Goal: Task Accomplishment & Management: Use online tool/utility

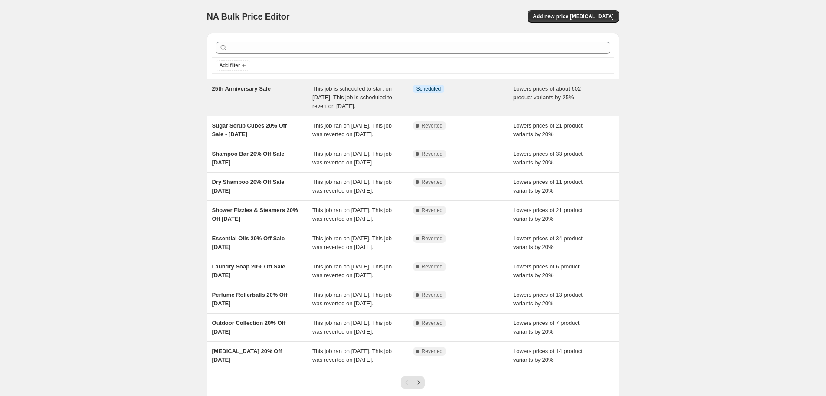
click at [252, 93] on div "25th Anniversary Sale" at bounding box center [262, 98] width 101 height 26
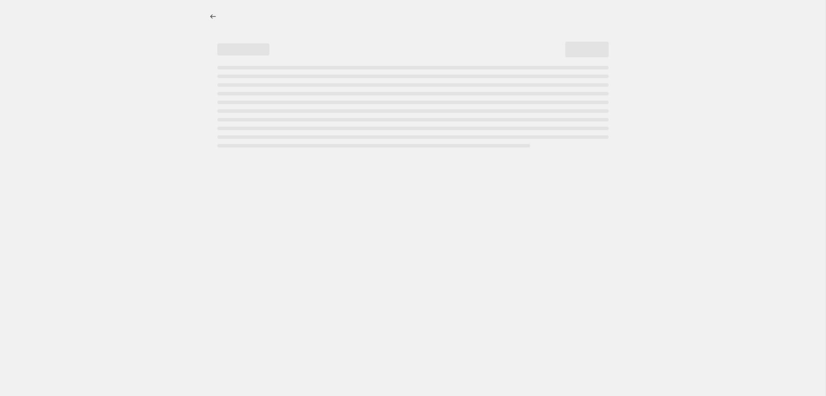
select select "percentage"
select select "not_equal"
select select "inventory_quantity"
select select ">"
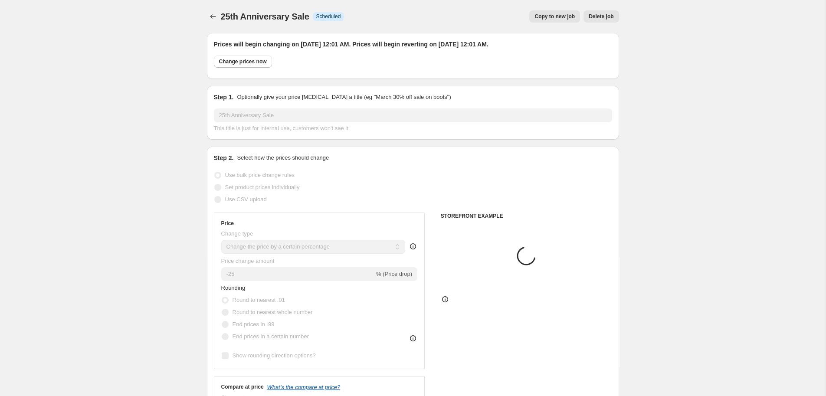
select select "product_type"
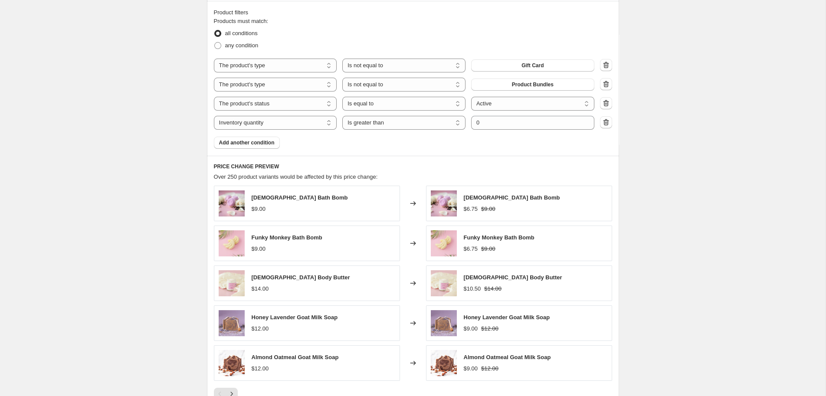
scroll to position [512, 0]
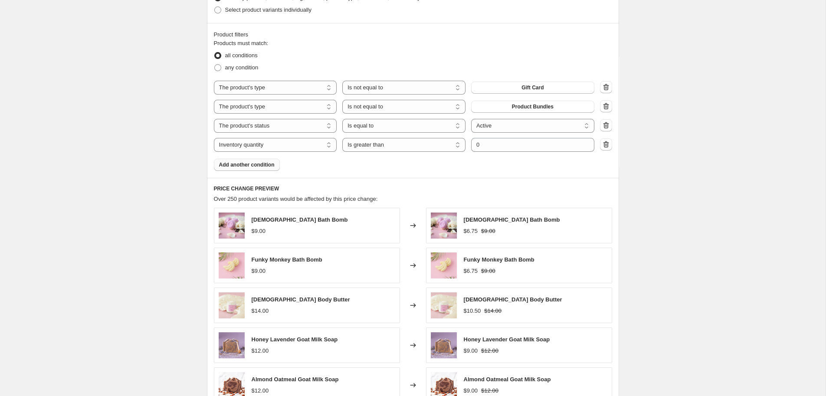
click at [246, 163] on span "Add another condition" at bounding box center [247, 164] width 56 height 7
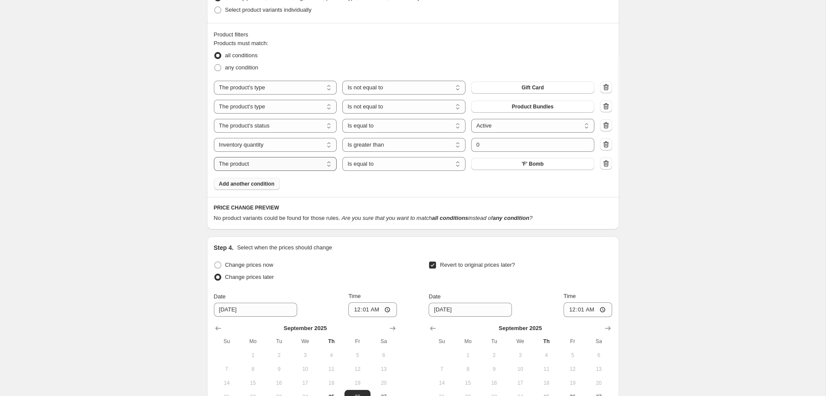
click at [214, 157] on select "The product The product's collection The product's tag The product's vendor The…" at bounding box center [275, 164] width 123 height 14
select select "title"
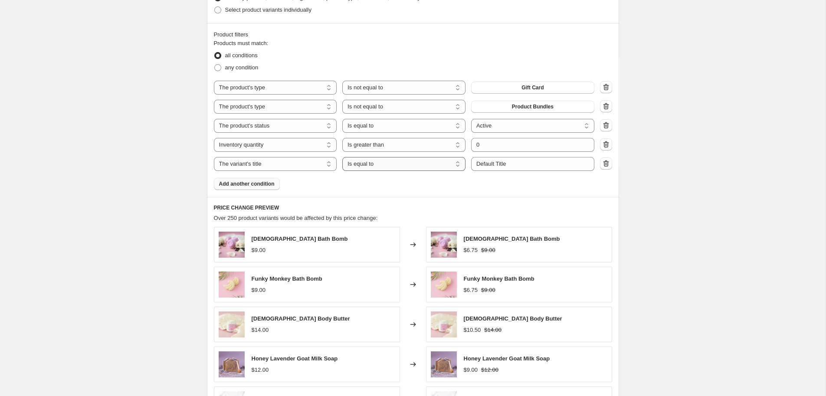
click at [342, 157] on select "Is equal to Is not equal to Contains" at bounding box center [403, 164] width 123 height 14
select select "not_equal"
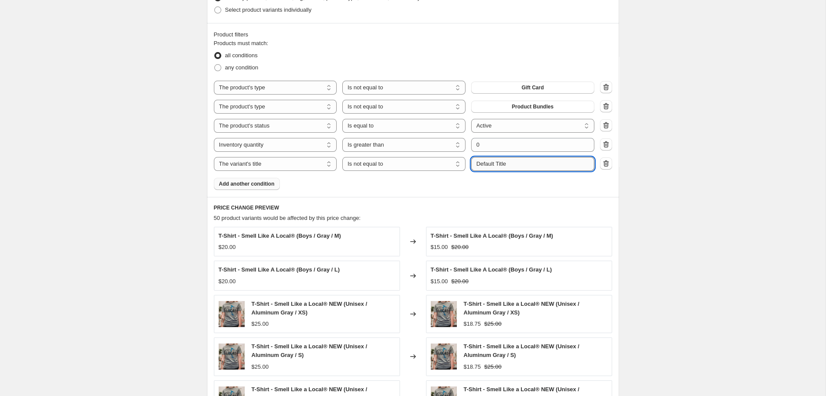
click at [509, 166] on input "Default Title" at bounding box center [532, 164] width 123 height 14
click at [509, 164] on input "Default Title" at bounding box center [532, 164] width 123 height 14
click at [508, 164] on input "Default Title" at bounding box center [532, 164] width 123 height 14
drag, startPoint x: 525, startPoint y: 164, endPoint x: 349, endPoint y: 146, distance: 176.3
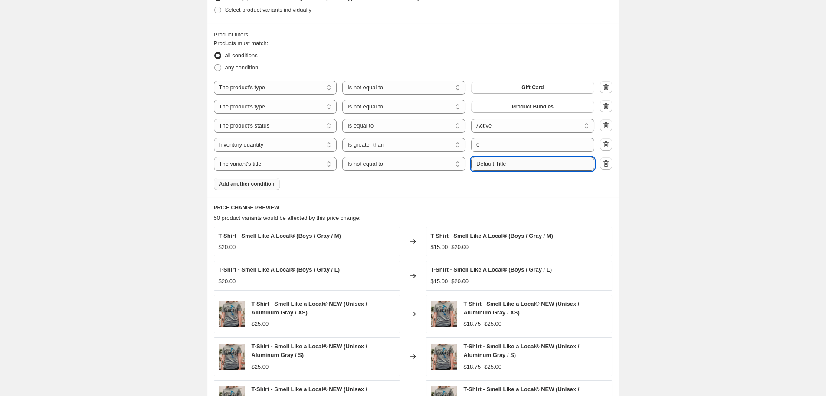
click at [471, 157] on input "Default Title" at bounding box center [532, 164] width 123 height 14
type input "Smoldering Pumpkin Bundle"
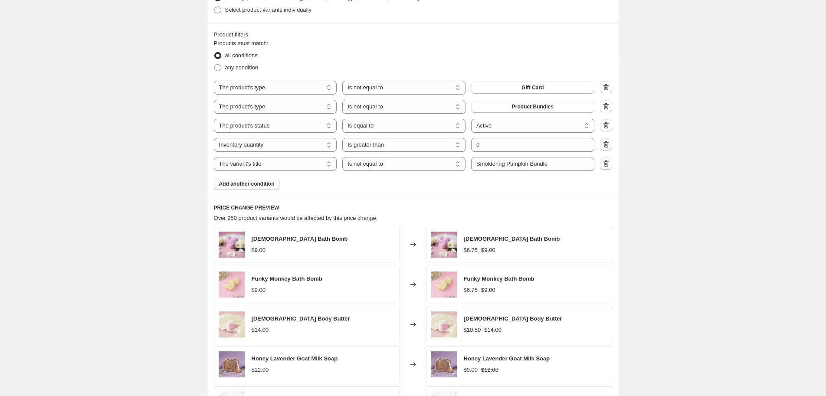
click at [267, 185] on span "Add another condition" at bounding box center [247, 183] width 56 height 7
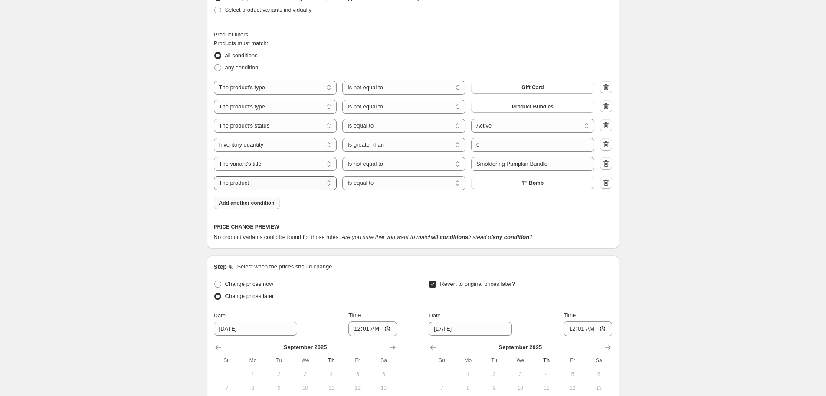
click at [214, 176] on select "The product The product's collection The product's tag The product's vendor The…" at bounding box center [275, 183] width 123 height 14
select select "title"
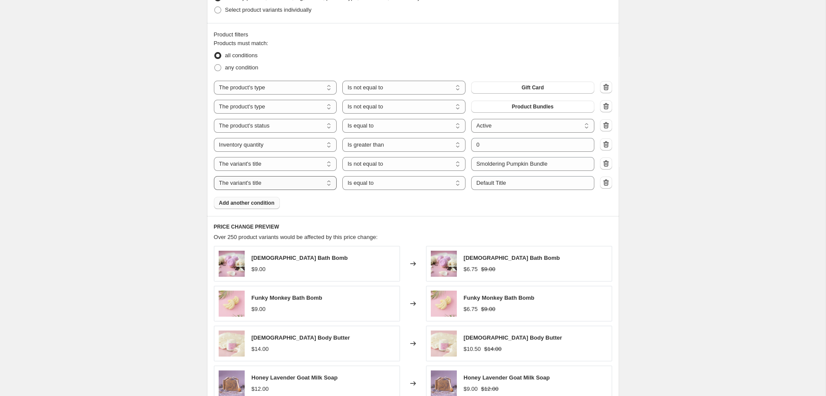
click at [214, 176] on select "The product The product's collection The product's tag The product's vendor The…" at bounding box center [275, 183] width 123 height 14
click option "The variant's title" at bounding box center [0, 0] width 0 height 0
click at [342, 176] on select "Is equal to Is not equal to Contains" at bounding box center [403, 183] width 123 height 14
select select "not_equal"
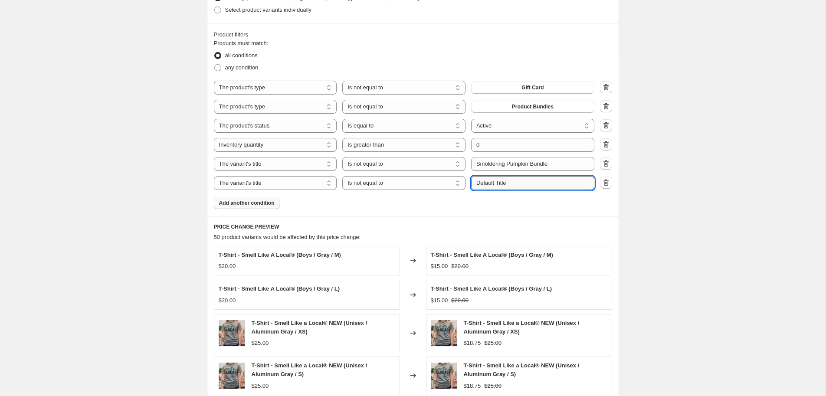
click at [518, 182] on input "Default Title" at bounding box center [532, 183] width 123 height 14
paste input "Pumpkin + Poppies Linen & Room Spray Bund"
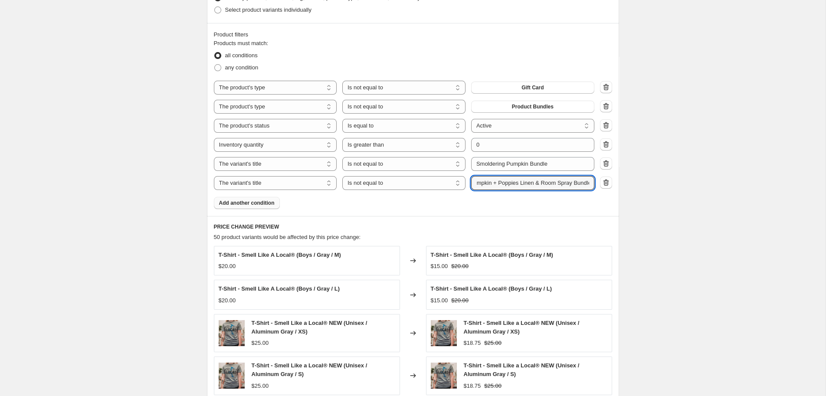
type input "Pumpkin + Poppies Linen & Room Spray Bundle"
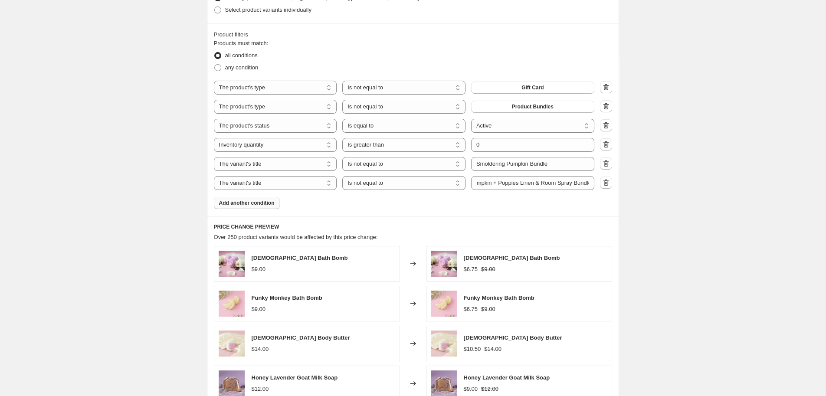
click at [258, 204] on span "Add another condition" at bounding box center [247, 203] width 56 height 7
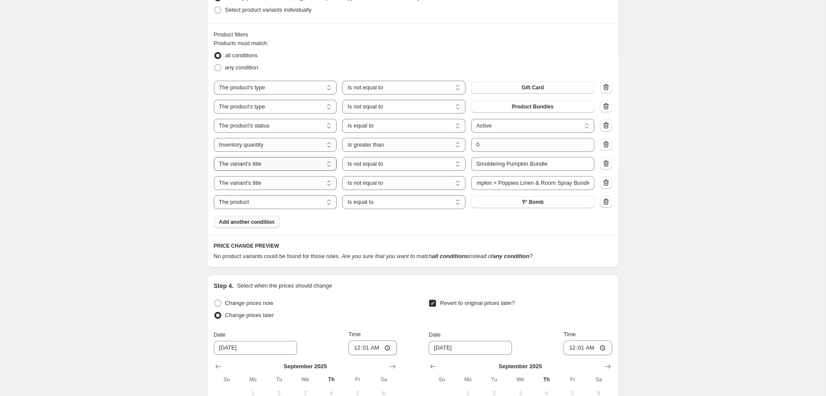
click at [214, 157] on select "The product The product's collection The product's tag The product's vendor The…" at bounding box center [275, 164] width 123 height 14
select select "product"
click at [529, 165] on span "'F' Bomb" at bounding box center [533, 164] width 22 height 7
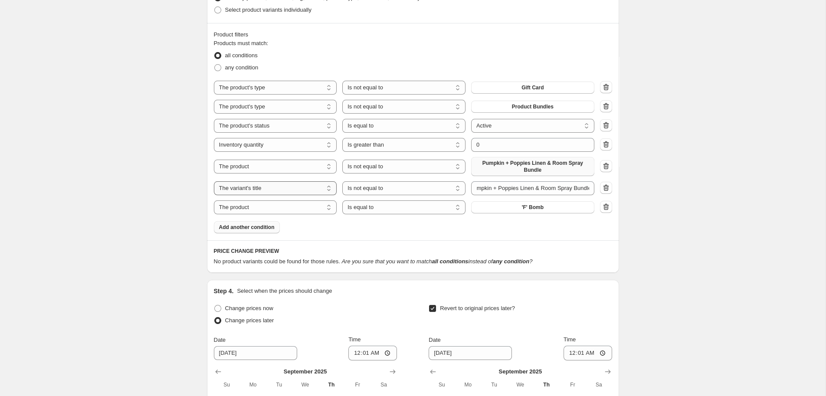
click at [214, 181] on select "The product The product's collection The product's tag The product's vendor The…" at bounding box center [275, 188] width 123 height 14
select select "product"
click at [547, 190] on button "'F' Bomb" at bounding box center [532, 188] width 123 height 12
click at [342, 200] on select "Is equal to Is not equal to" at bounding box center [403, 207] width 123 height 14
select select "not_equal"
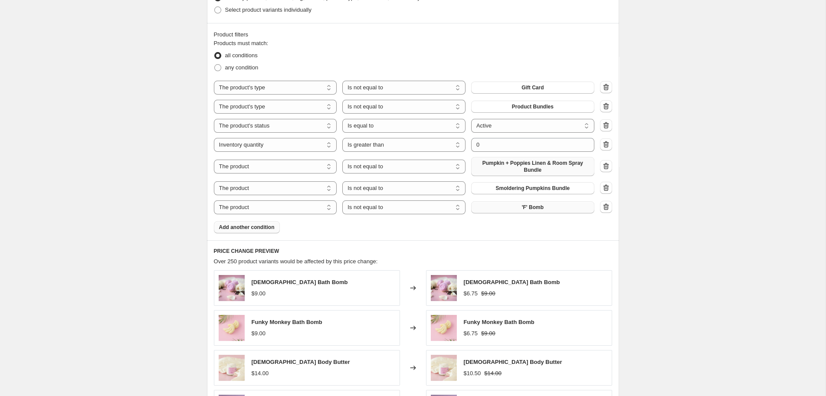
click at [547, 208] on button "'F' Bomb" at bounding box center [532, 207] width 123 height 12
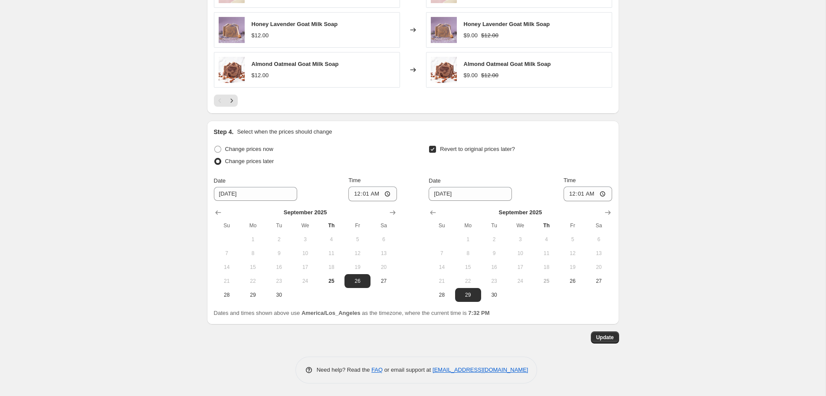
scroll to position [890, 0]
click at [333, 284] on span "25" at bounding box center [331, 280] width 19 height 7
type input "9/25/2025"
click at [364, 195] on input "00:01" at bounding box center [372, 193] width 49 height 15
type input "23:00"
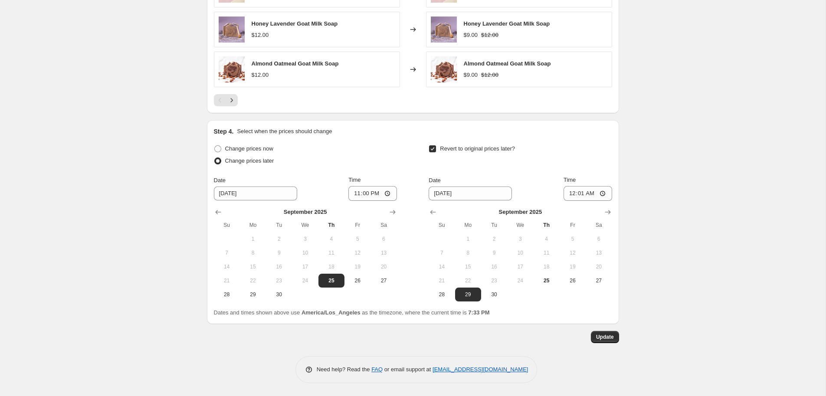
click at [611, 338] on span "Update" at bounding box center [605, 337] width 18 height 7
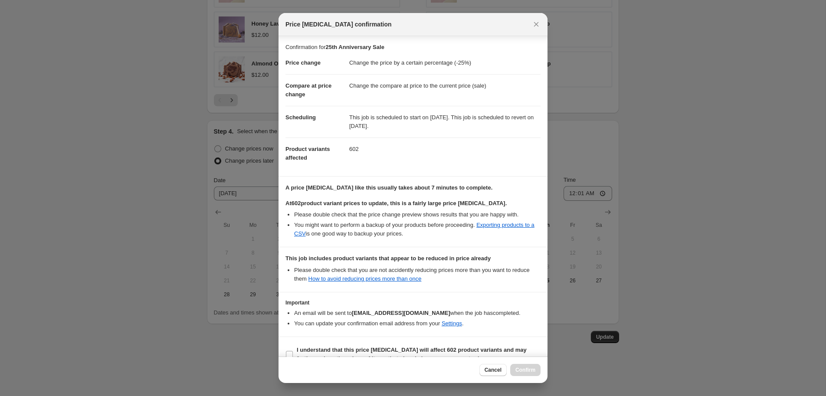
scroll to position [17, 0]
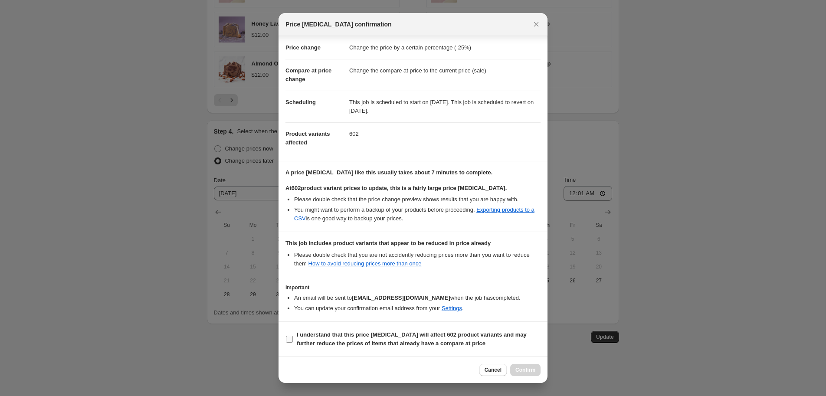
click at [288, 339] on input "I understand that this price change job will affect 602 product variants and ma…" at bounding box center [289, 339] width 7 height 7
checkbox input "true"
click at [532, 370] on span "Confirm" at bounding box center [525, 370] width 20 height 7
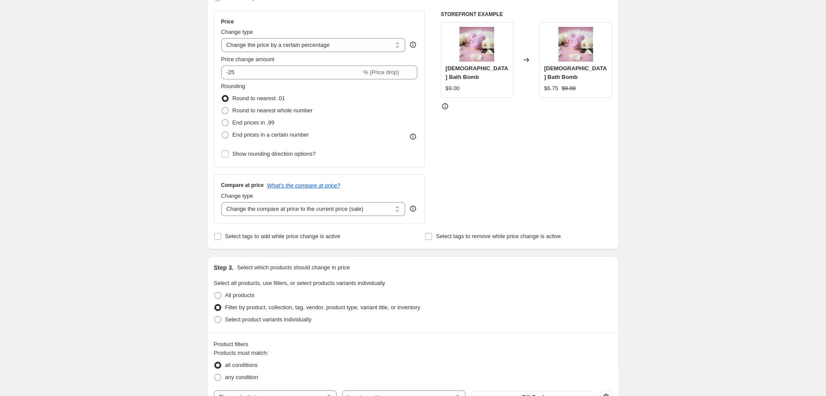
scroll to position [890, 0]
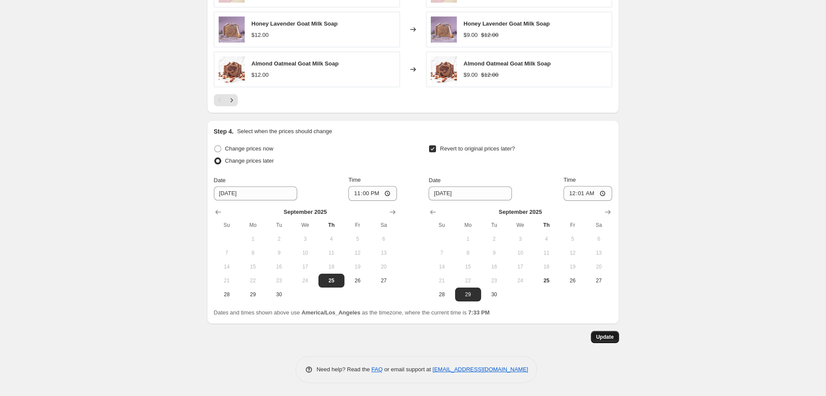
click at [604, 337] on span "Update" at bounding box center [605, 337] width 18 height 7
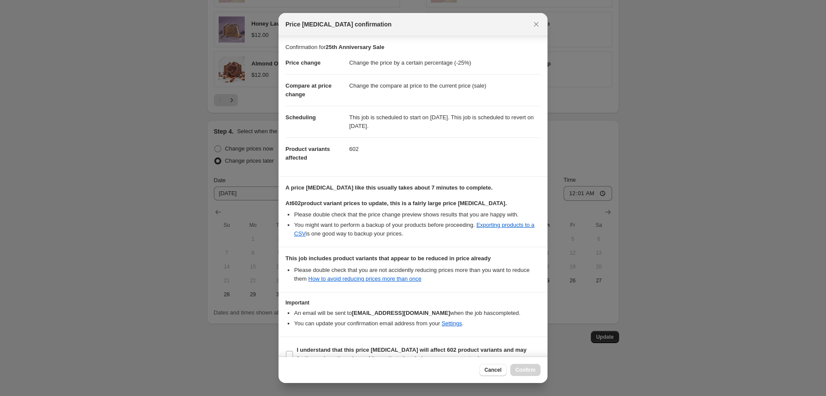
scroll to position [17, 0]
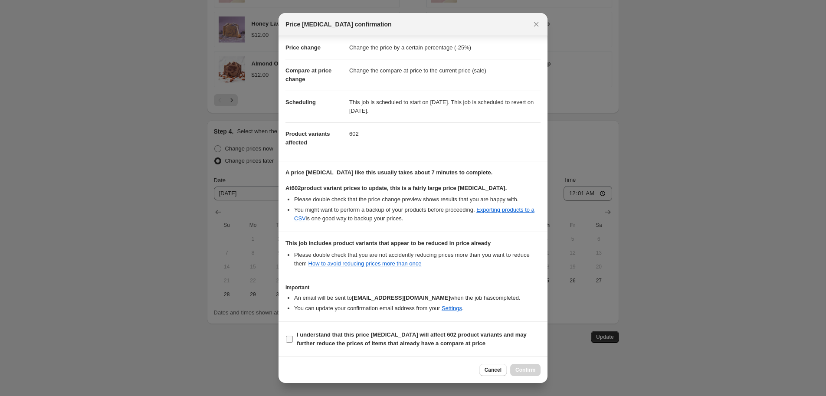
click at [290, 338] on input "I understand that this price change job will affect 602 product variants and ma…" at bounding box center [289, 339] width 7 height 7
checkbox input "true"
click at [531, 372] on span "Confirm" at bounding box center [525, 370] width 20 height 7
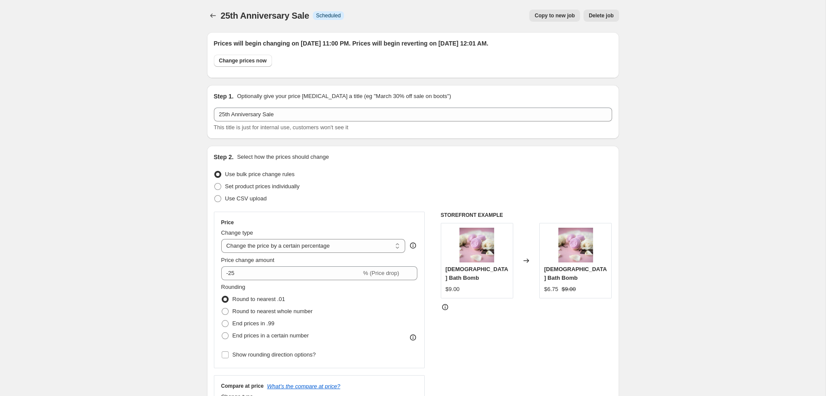
scroll to position [0, 0]
click at [210, 18] on icon "Price change jobs" at bounding box center [213, 16] width 9 height 9
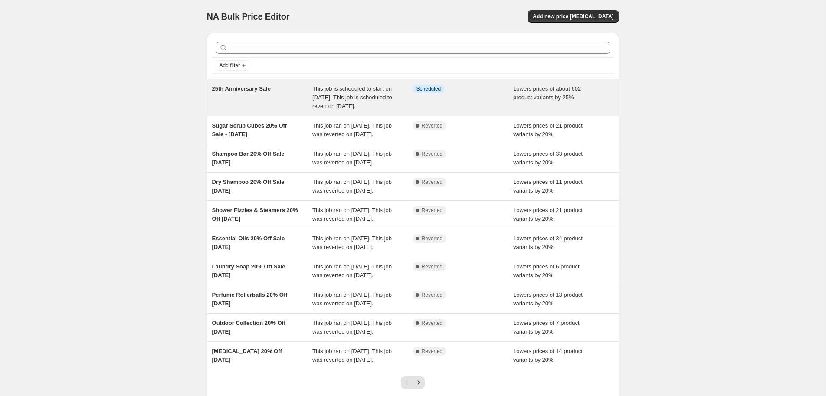
click at [361, 105] on span "This job is scheduled to start on September 25, 2025. This job is scheduled to …" at bounding box center [352, 97] width 80 height 24
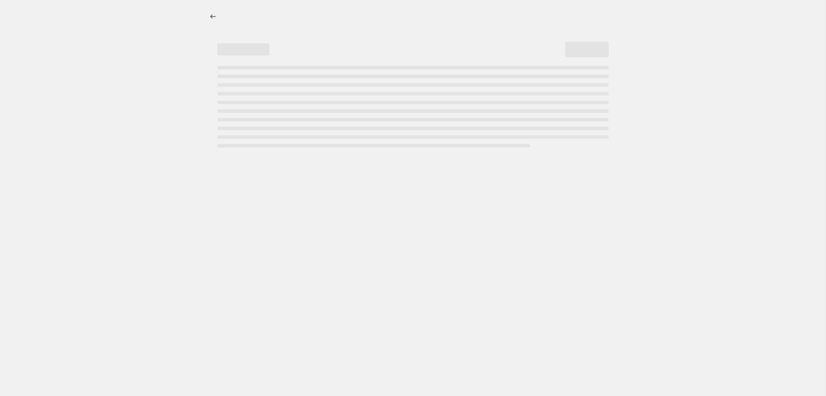
select select "percentage"
select select "product_type"
select select "not_equal"
select select "product_type"
select select "not_equal"
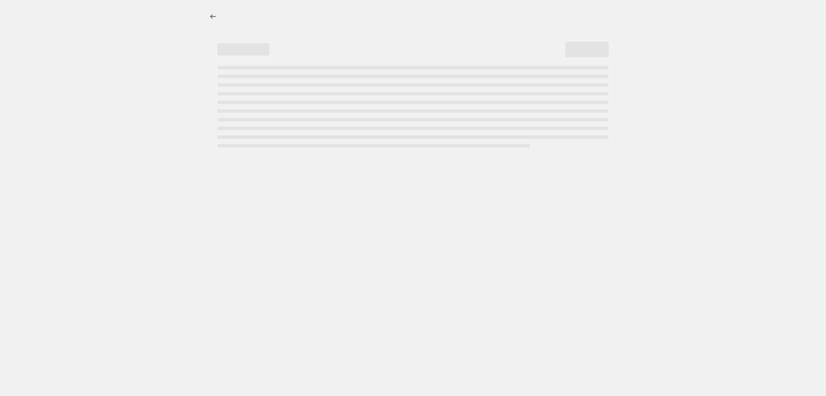
select select "product_status"
select select "inventory_quantity"
select select ">"
select select "not_equal"
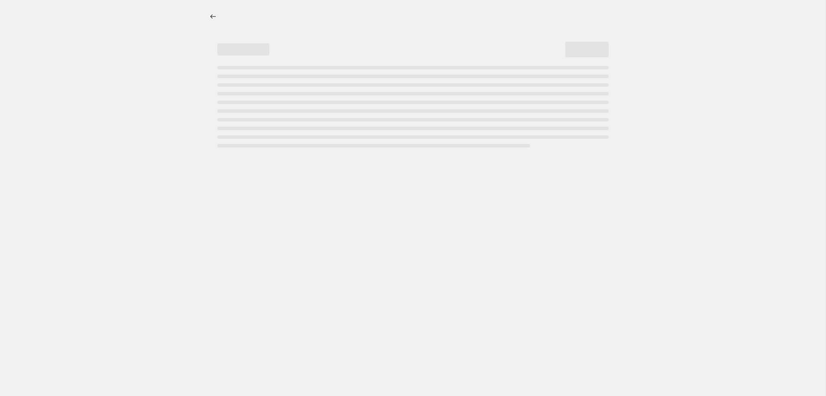
select select "not_equal"
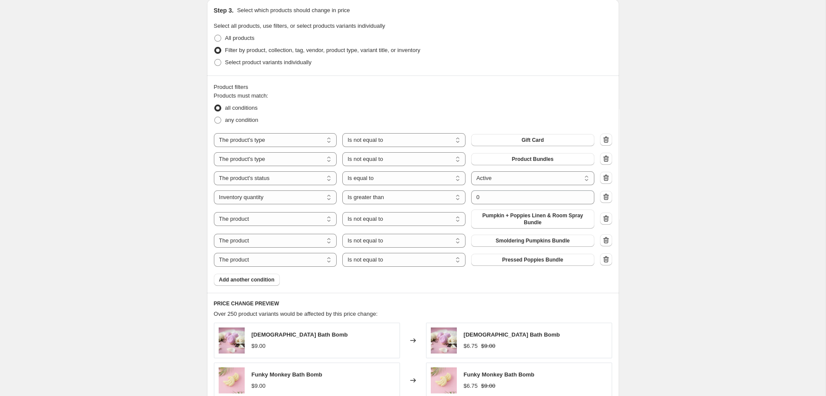
scroll to position [465, 0]
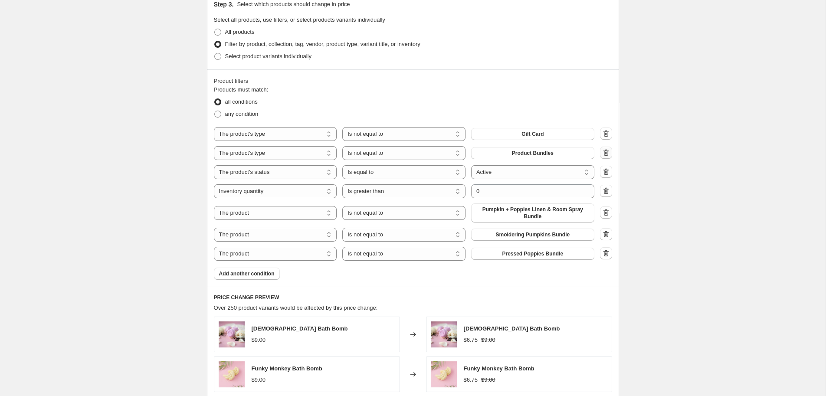
click at [606, 155] on icon "button" at bounding box center [606, 152] width 9 height 9
select select "product_status"
select select "equal"
select select "inventory_quantity"
select select "product"
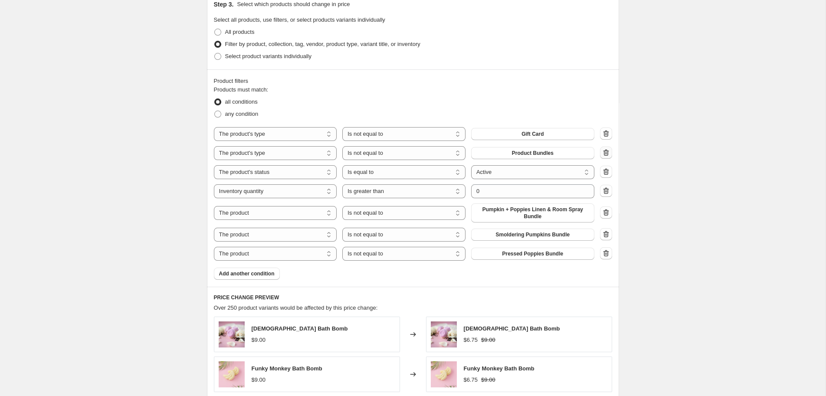
select select "not_equal"
select select ">"
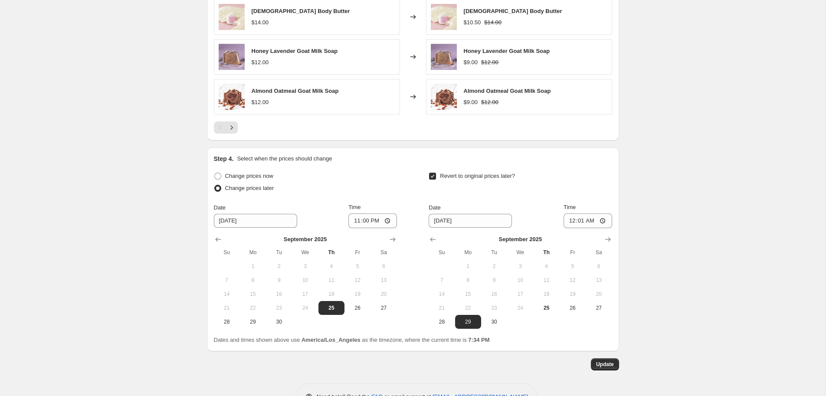
scroll to position [871, 0]
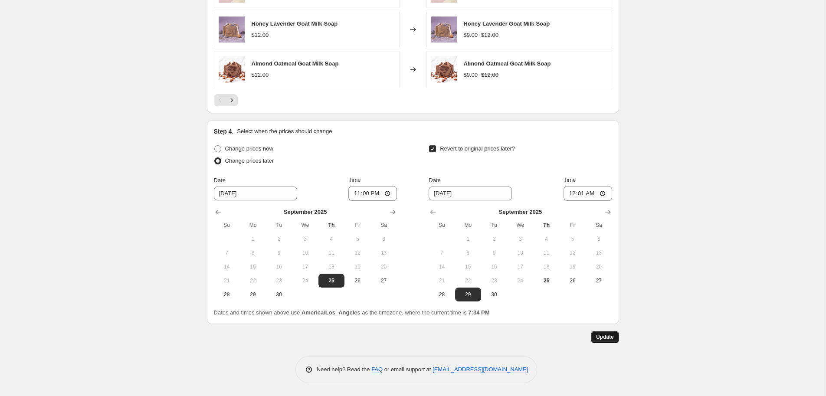
click at [610, 341] on button "Update" at bounding box center [605, 337] width 28 height 12
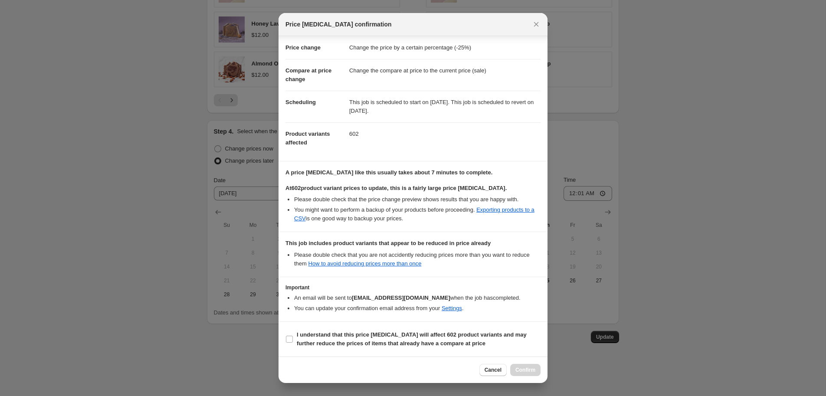
scroll to position [17, 0]
click at [289, 338] on input "I understand that this price change job will affect 602 product variants and ma…" at bounding box center [289, 339] width 7 height 7
checkbox input "true"
click at [532, 373] on span "Confirm" at bounding box center [525, 370] width 20 height 7
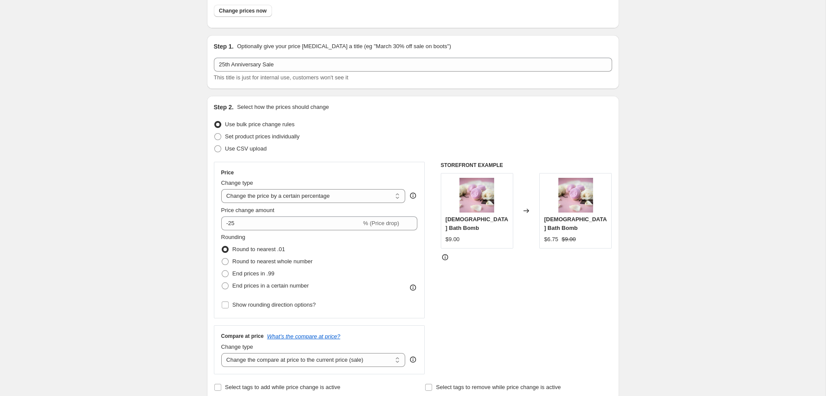
scroll to position [0, 0]
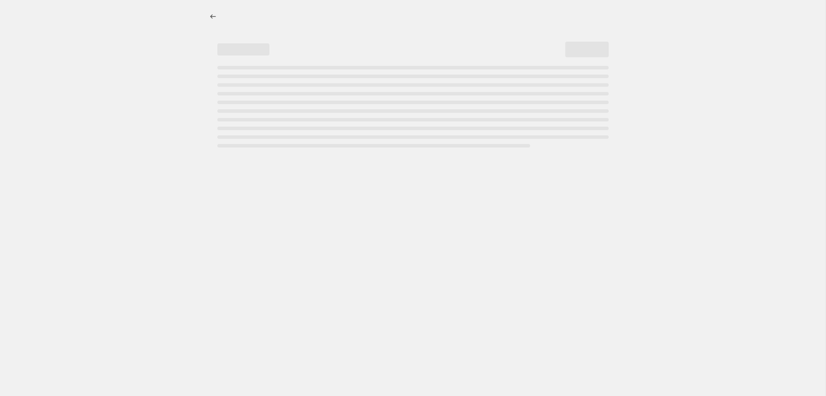
select select "percentage"
select select "product_type"
select select "not_equal"
select select "product_type"
select select "not_equal"
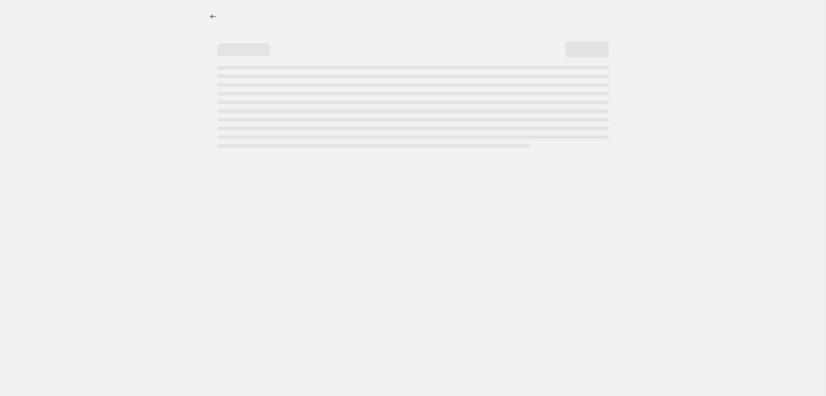
select select "product_status"
select select "inventory_quantity"
select select ">"
